Goal: Information Seeking & Learning: Check status

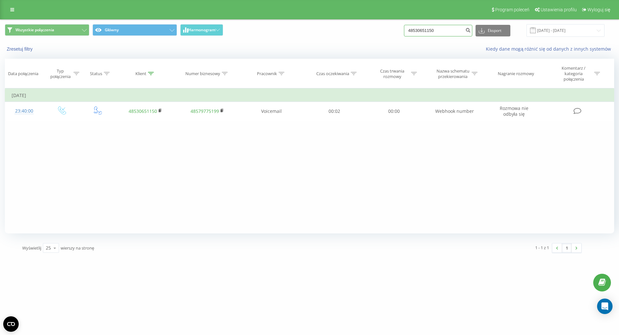
drag, startPoint x: 0, startPoint y: 0, endPoint x: 367, endPoint y: 22, distance: 367.3
click at [367, 22] on div "Wszystkie połączenia Główny Harmonogram 48530651150 Eksport .csv .xls .xlsx 22.…" at bounding box center [309, 31] width 618 height 22
paste input "+48663638482"
type input "+48663638482"
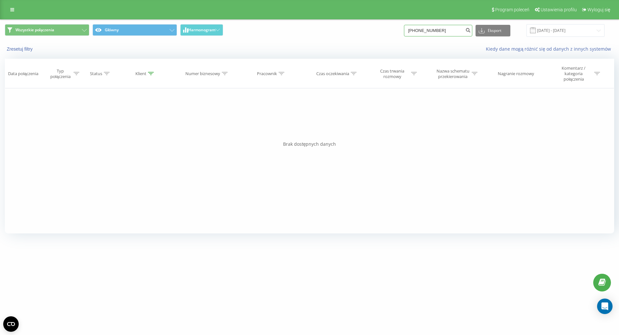
click at [427, 31] on input "+48663638482" at bounding box center [438, 31] width 68 height 12
drag, startPoint x: 449, startPoint y: 28, endPoint x: 284, endPoint y: 29, distance: 165.0
click at [284, 29] on div "Wszystkie połączenia Główny Harmonogram +48663638482 Eksport .csv .xls .xlsx 22…" at bounding box center [309, 30] width 609 height 13
type input "609104106"
drag, startPoint x: 454, startPoint y: 29, endPoint x: 396, endPoint y: 27, distance: 58.0
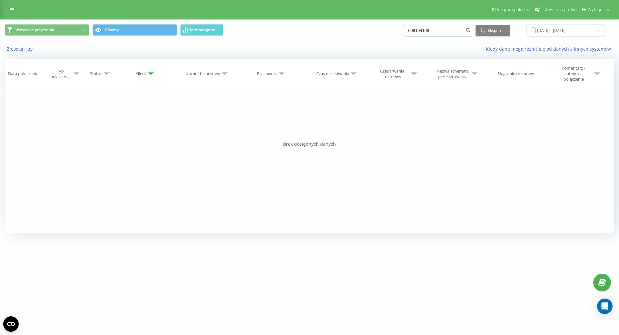
click at [396, 27] on div "Wszystkie połączenia Główny Harmonogram 609104106 Eksport .csv .xls .xlsx [DATE…" at bounding box center [309, 30] width 609 height 13
paste input "[PHONE_NUMBER]"
click at [419, 29] on input "[PHONE_NUMBER]" at bounding box center [438, 31] width 68 height 12
click at [418, 29] on input "[PHONE_NUMBER]" at bounding box center [438, 31] width 68 height 12
type input "31645751720"
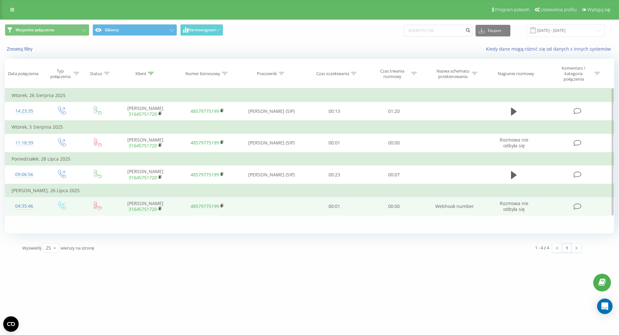
drag, startPoint x: 515, startPoint y: 108, endPoint x: 396, endPoint y: 205, distance: 153.2
click at [513, 109] on icon at bounding box center [514, 111] width 6 height 9
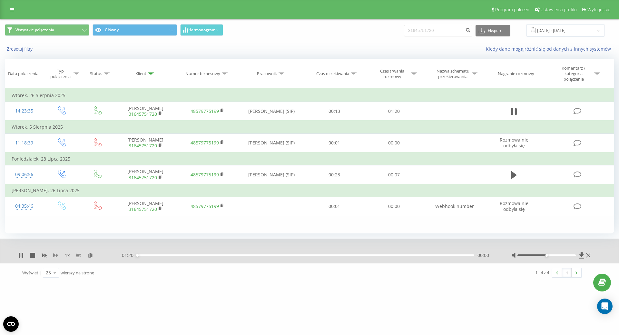
click at [56, 255] on icon at bounding box center [55, 255] width 5 height 4
click at [249, 254] on div "00:26" at bounding box center [305, 255] width 337 height 2
click at [281, 256] on div "00:28" at bounding box center [305, 255] width 337 height 2
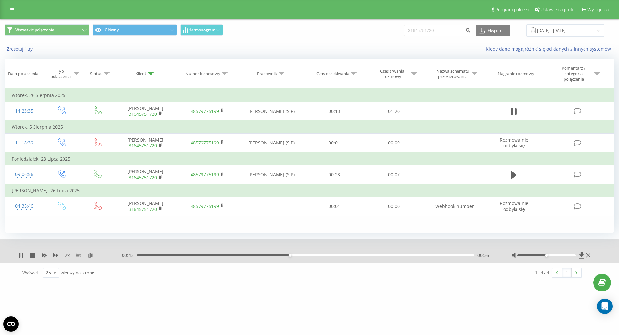
click at [305, 256] on div "00:36" at bounding box center [305, 255] width 337 height 2
click at [331, 257] on div "- 00:38 00:41 00:41" at bounding box center [307, 255] width 375 height 6
click at [332, 255] on div "00:42" at bounding box center [305, 255] width 337 height 2
click at [355, 254] on div "00:47" at bounding box center [305, 255] width 337 height 2
click at [372, 255] on div "00:53" at bounding box center [305, 255] width 337 height 2
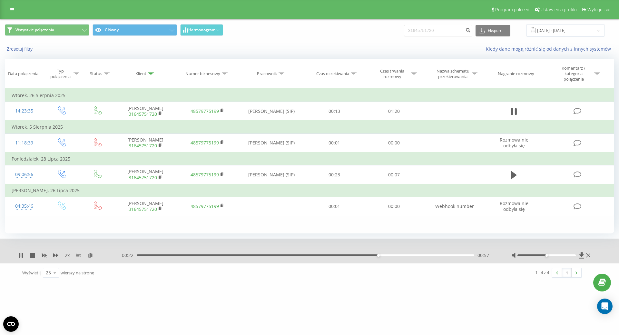
click at [395, 257] on div "- 00:22 00:57 00:57" at bounding box center [307, 255] width 375 height 6
click at [397, 256] on div "01:02" at bounding box center [305, 255] width 337 height 2
click at [419, 254] on div "- 00:17 01:02 01:02" at bounding box center [307, 255] width 375 height 6
click at [21, 254] on icon at bounding box center [20, 255] width 5 height 5
